Goal: Feedback & Contribution: Submit feedback/report problem

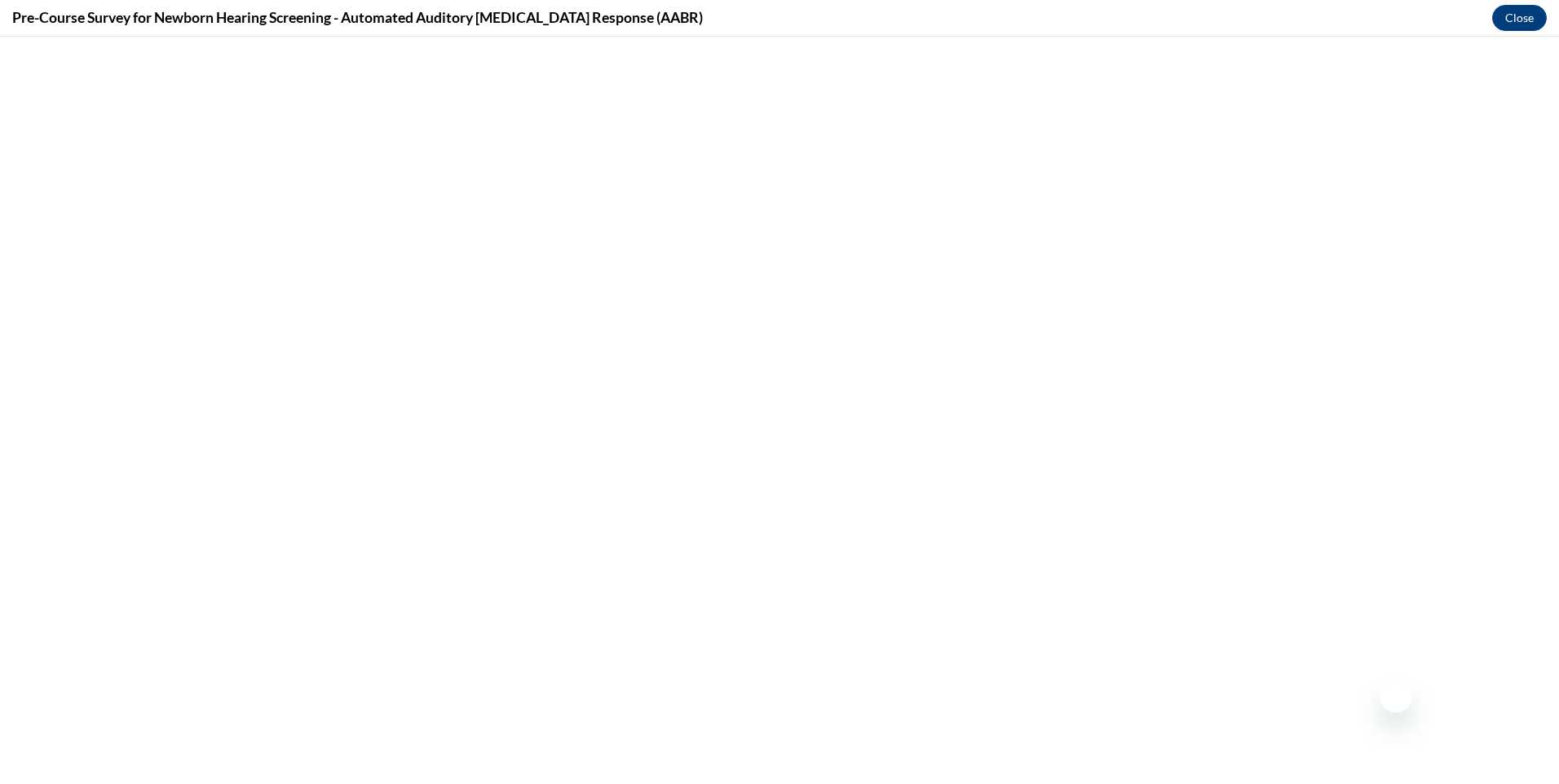
scroll to position [407, 0]
select select "7a39f36a-c748-42c7-8276-9f46f7d7ae1d"
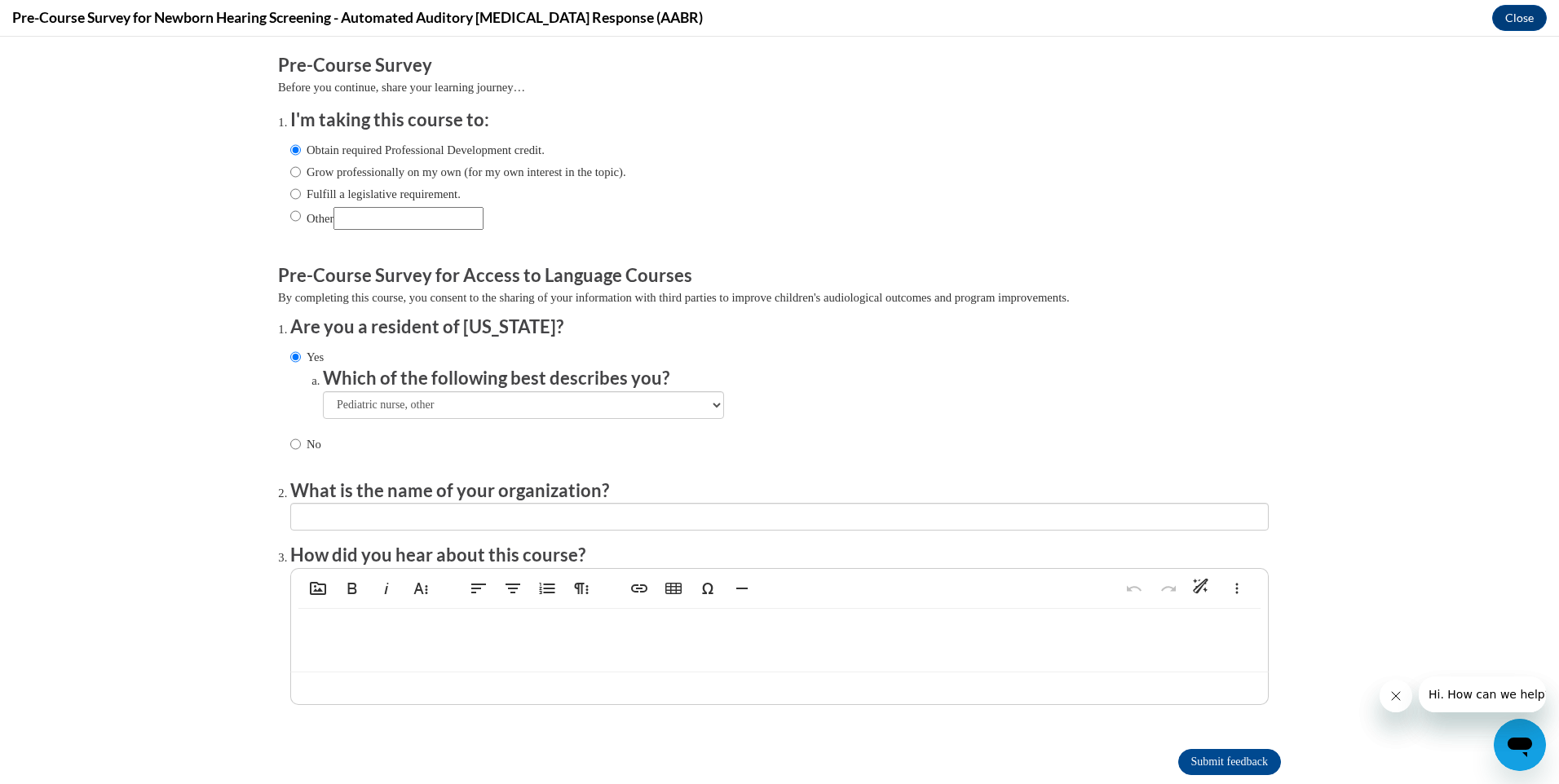
scroll to position [0, 0]
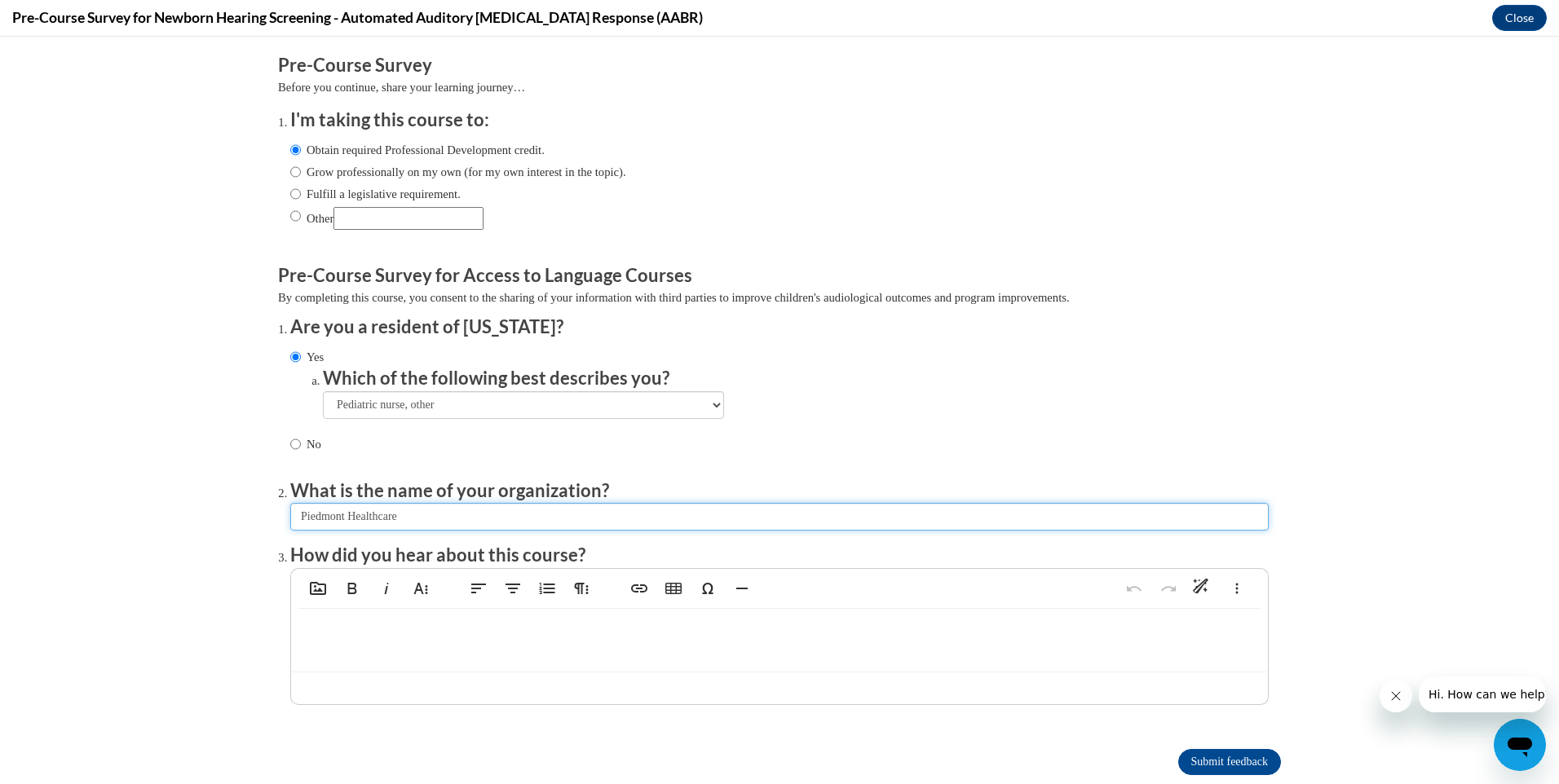
type input "Piedmont Healthcare"
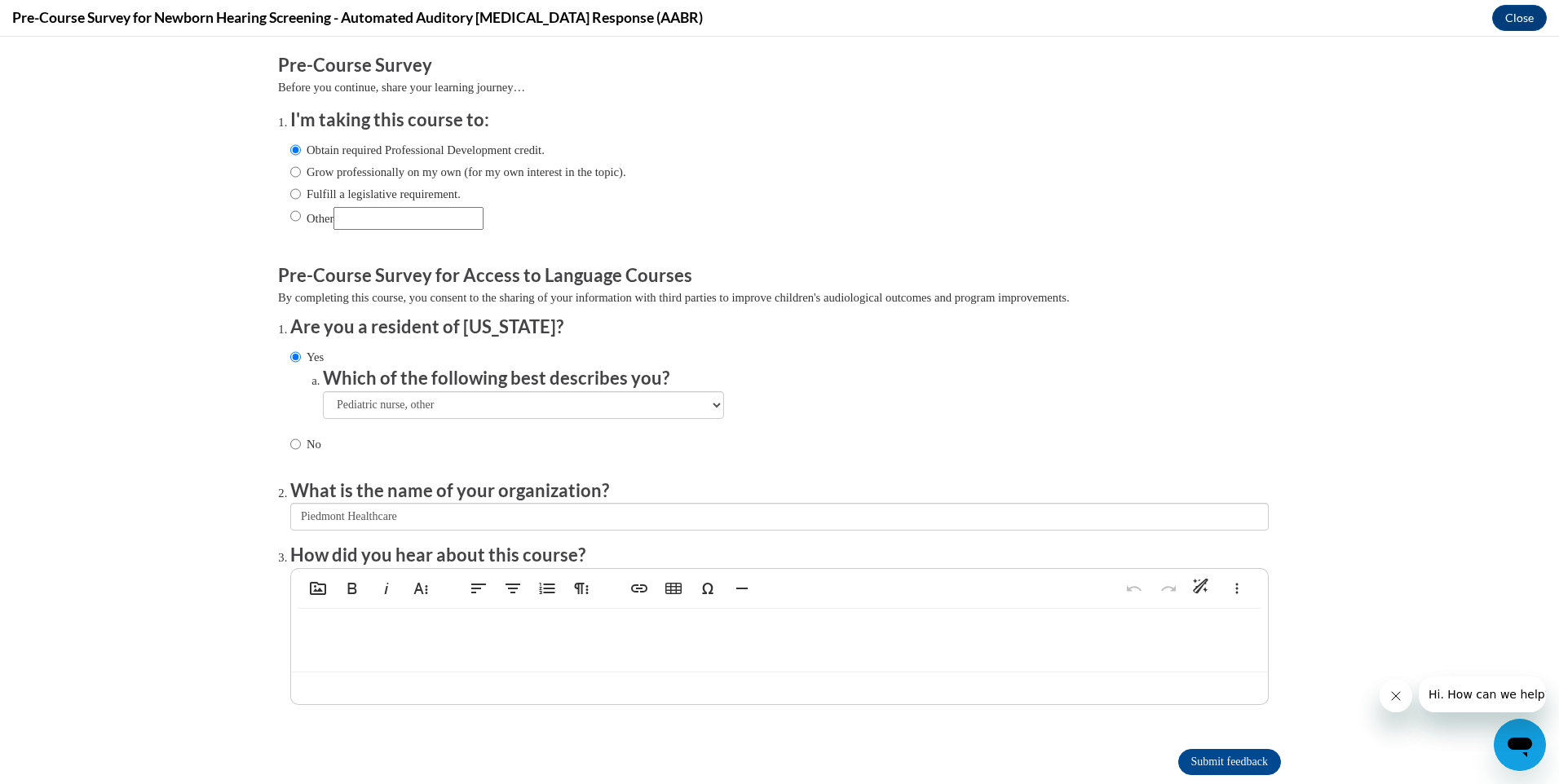
click at [638, 654] on div at bounding box center [780, 640] width 977 height 62
type textarea "<p>required education</p>"
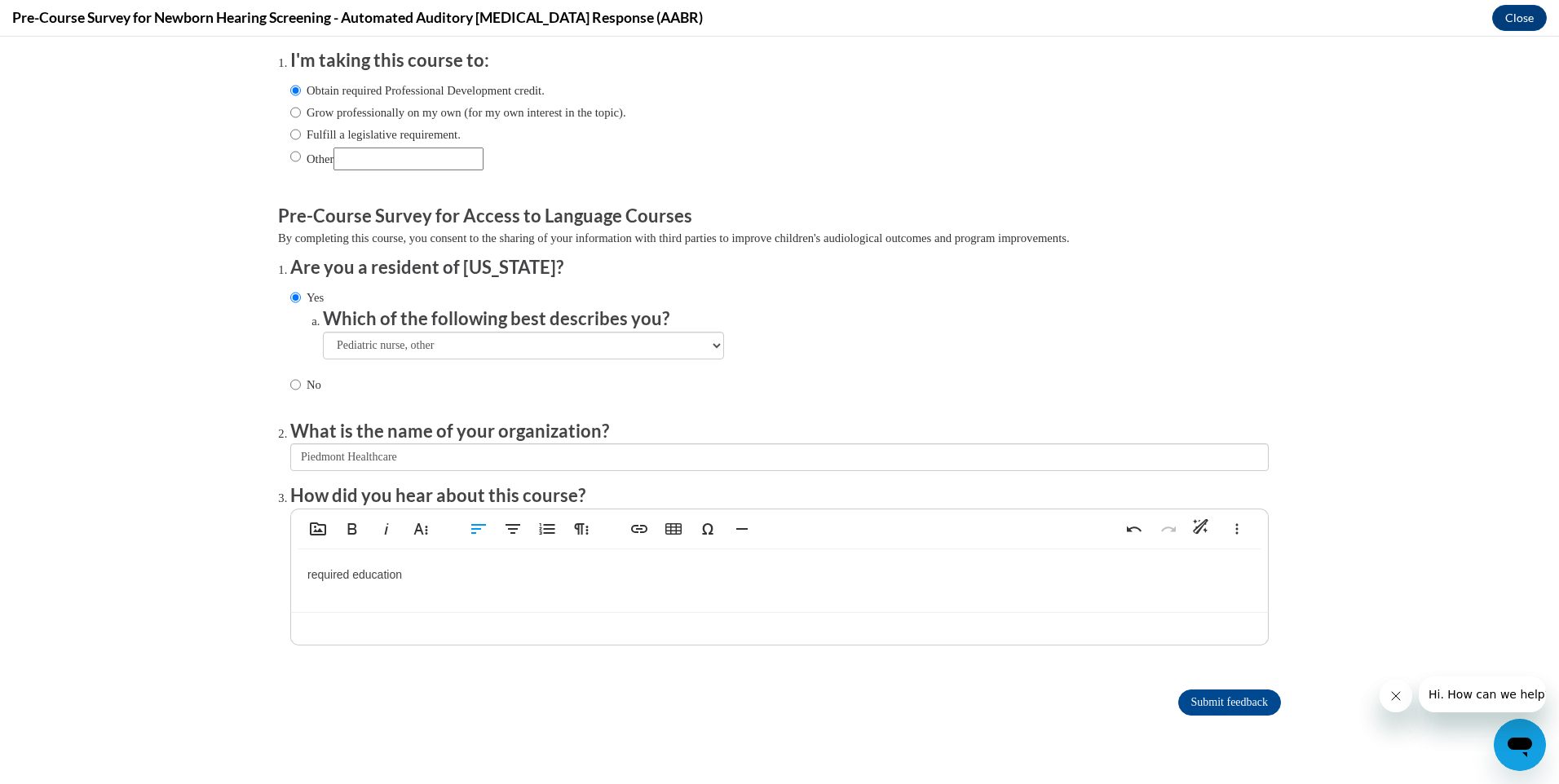
scroll to position [116, 0]
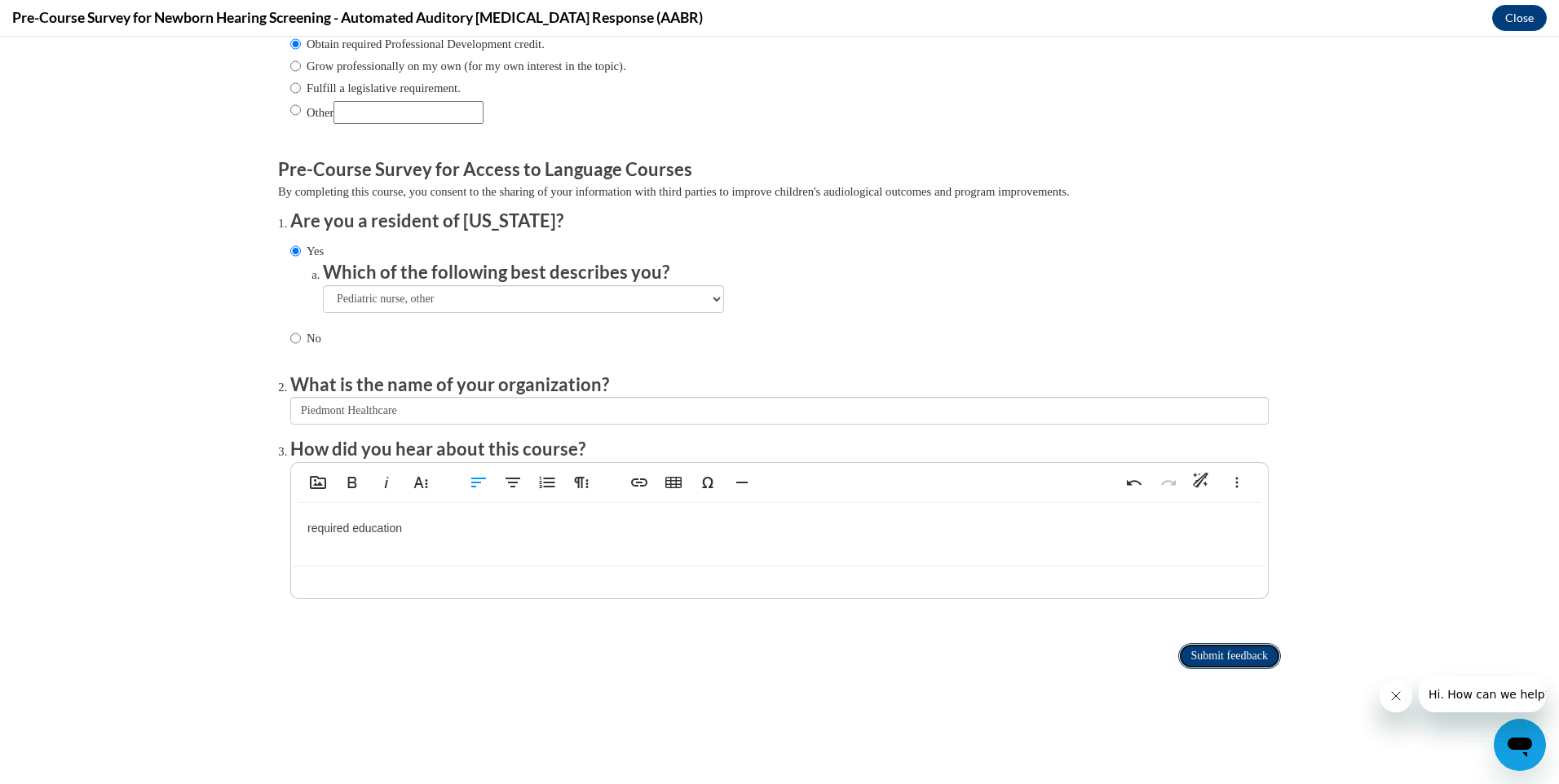
click at [1253, 646] on input "Submit feedback" at bounding box center [1229, 656] width 102 height 26
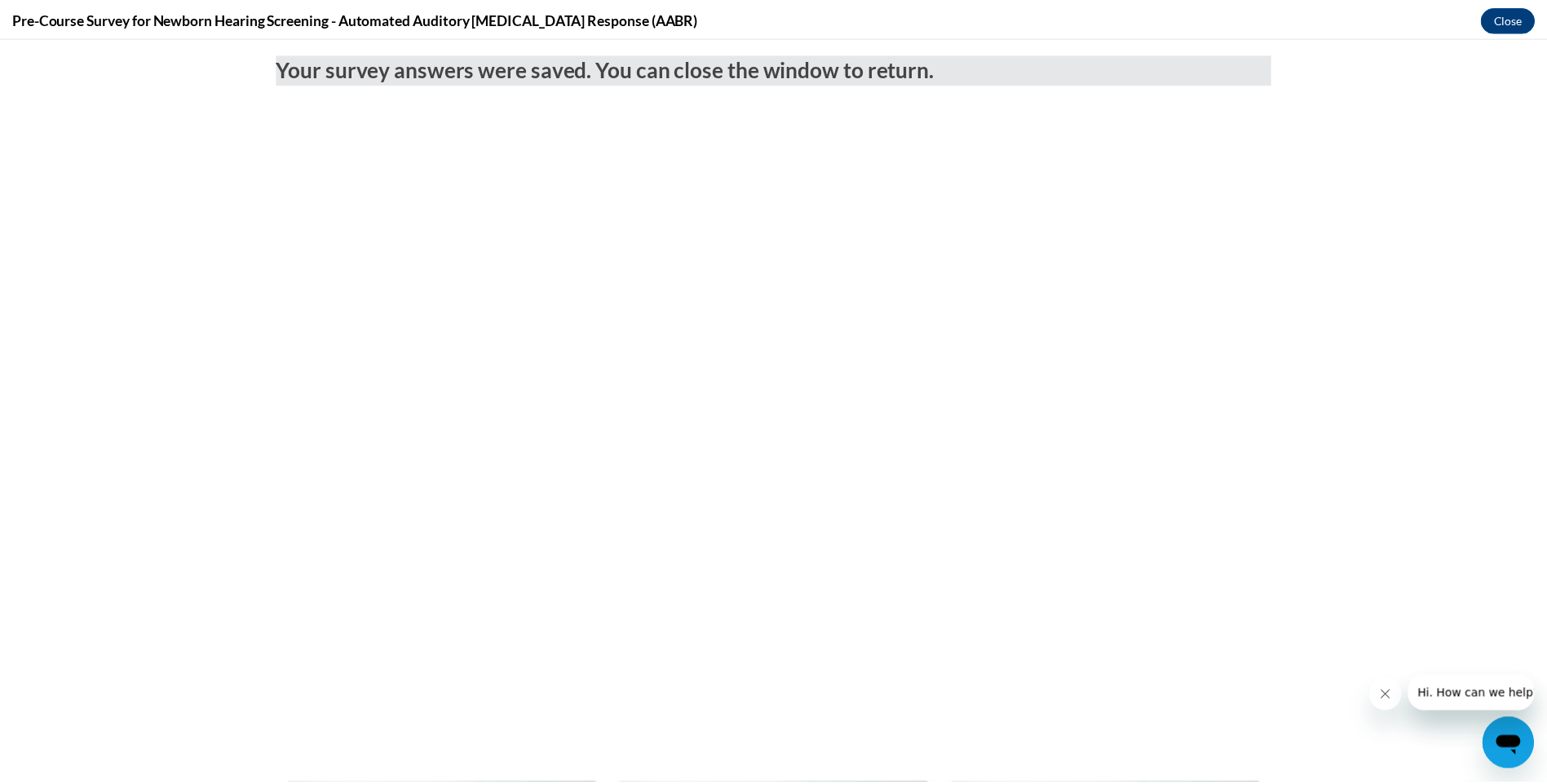
scroll to position [0, 0]
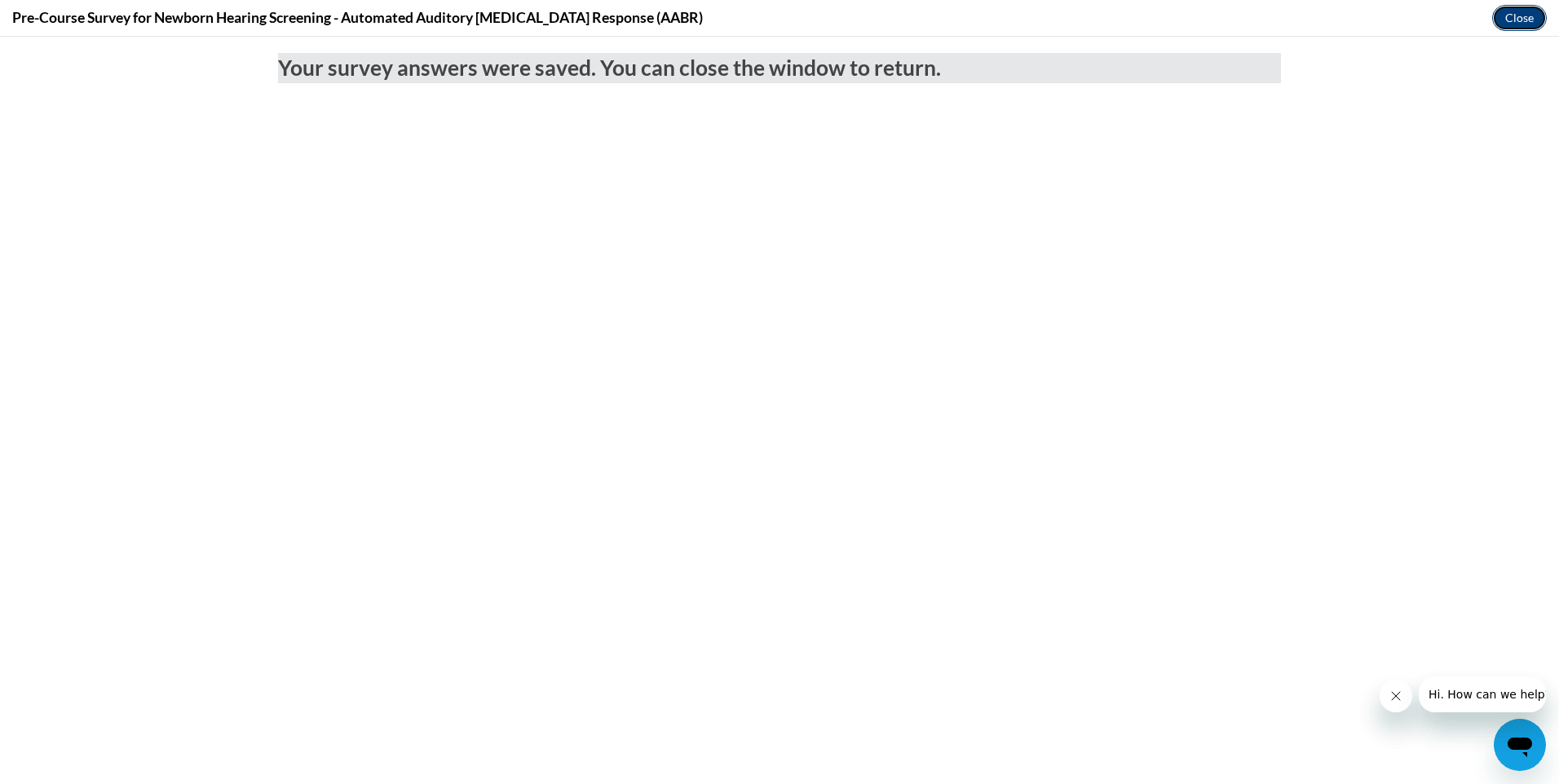
click at [1504, 20] on button "Close" at bounding box center [1519, 18] width 55 height 26
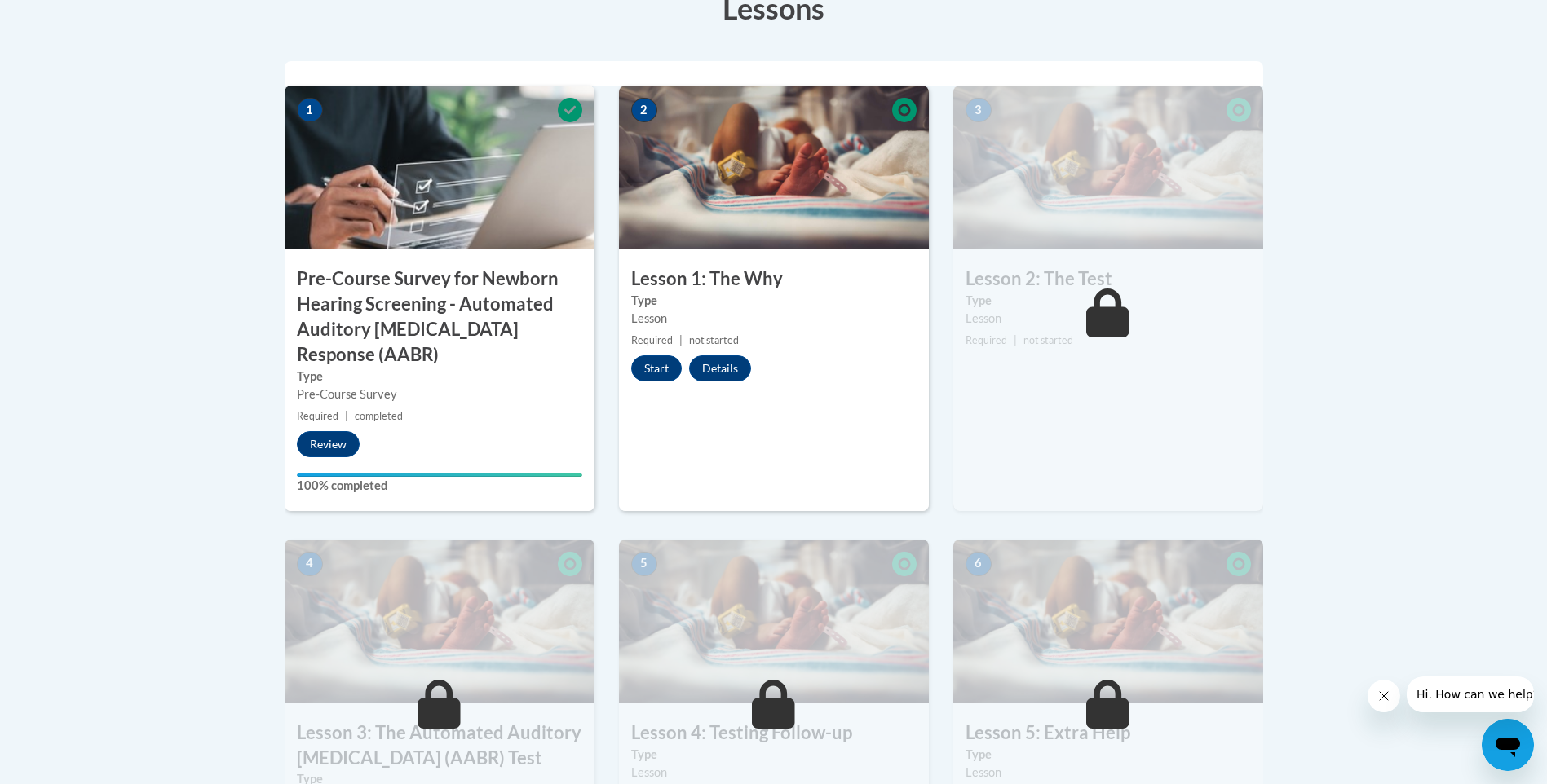
scroll to position [489, 0]
